Goal: Find specific page/section: Find specific page/section

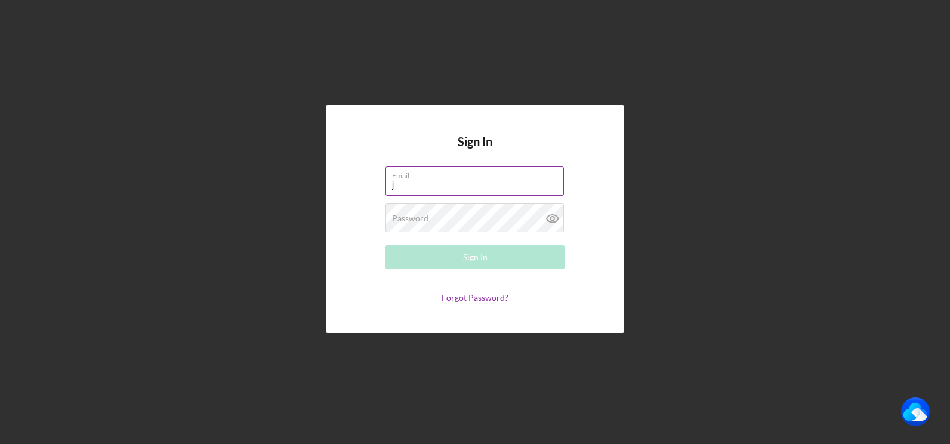
type input "[PERSON_NAME][EMAIL_ADDRESS][DOMAIN_NAME]"
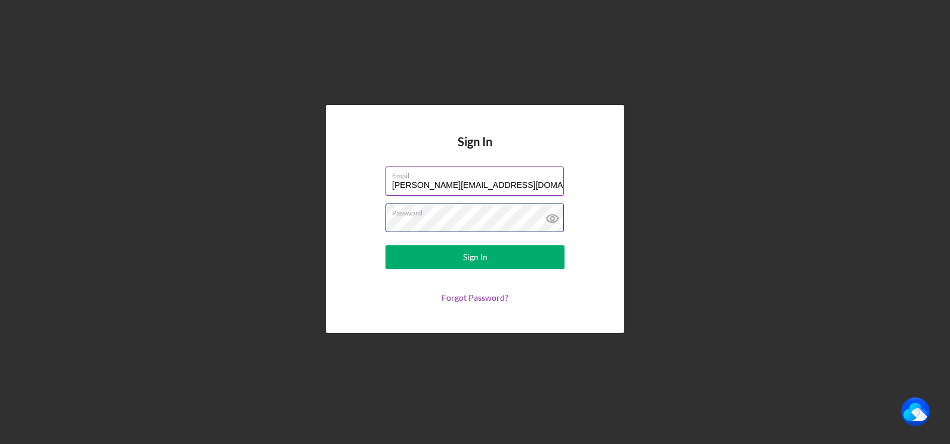
click at [385, 245] on button "Sign In" at bounding box center [474, 257] width 179 height 24
